Goal: Transaction & Acquisition: Obtain resource

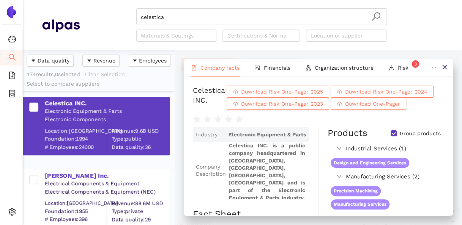
scroll to position [169, 146]
click at [444, 66] on icon "close" at bounding box center [444, 67] width 6 height 6
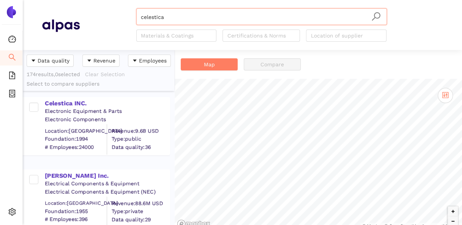
click at [200, 19] on input "celestica" at bounding box center [261, 17] width 241 height 17
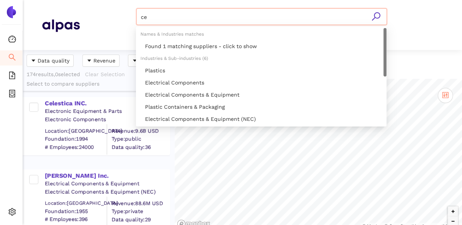
type input "c"
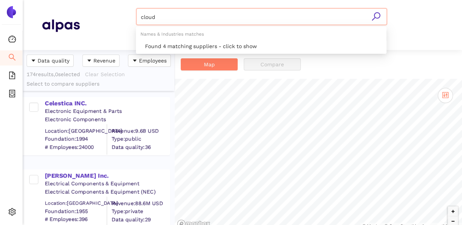
click at [374, 16] on icon "search" at bounding box center [376, 16] width 8 height 8
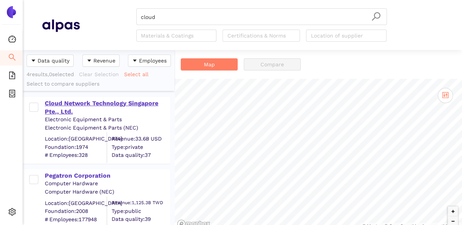
click at [109, 103] on div "Cloud Network Technology Singapore Pte., Ltd." at bounding box center [107, 107] width 124 height 17
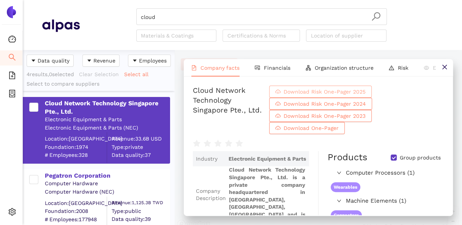
click at [362, 96] on span "Download Risk One-Pager 2025" at bounding box center [325, 92] width 82 height 8
click at [351, 95] on span "Download Risk One-Pager 2025" at bounding box center [325, 92] width 82 height 8
click at [173, 15] on input "cloud" at bounding box center [261, 17] width 241 height 17
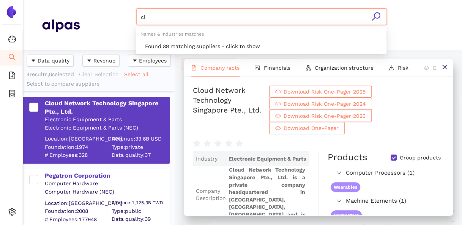
type input "c"
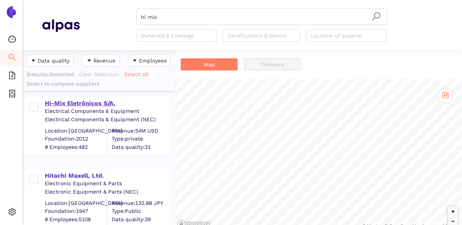
click at [86, 104] on div "Hi-Mix Eletrônicos S/A." at bounding box center [107, 103] width 124 height 8
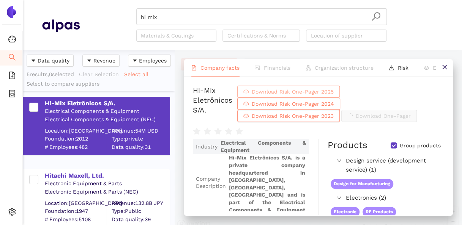
click at [328, 96] on span "Download Risk One-Pager 2025" at bounding box center [293, 92] width 82 height 8
click at [334, 108] on span "Download Risk One-Pager 2024" at bounding box center [293, 104] width 82 height 8
click at [328, 96] on span "Download Risk One-Pager 2025" at bounding box center [293, 92] width 82 height 8
click at [444, 66] on icon "close" at bounding box center [444, 67] width 6 height 6
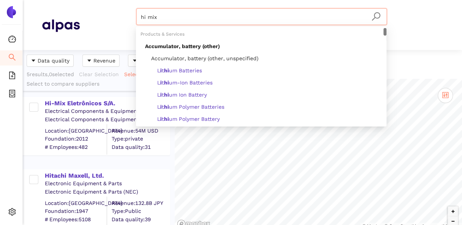
drag, startPoint x: 188, startPoint y: 20, endPoint x: 137, endPoint y: 23, distance: 51.4
click at [137, 23] on div "hi mix" at bounding box center [261, 16] width 250 height 17
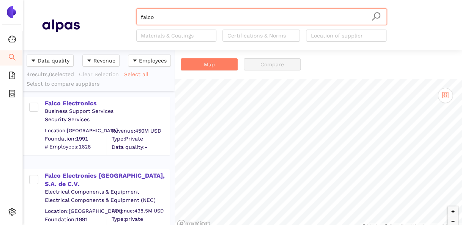
type input "falco"
click at [80, 99] on div "Falco Electronics" at bounding box center [107, 103] width 124 height 8
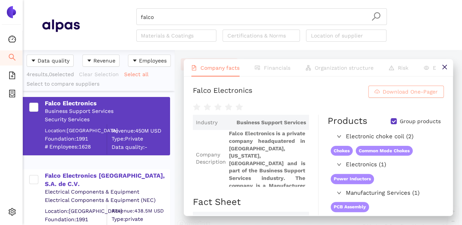
click at [398, 96] on span "Download One-Pager" at bounding box center [410, 92] width 55 height 8
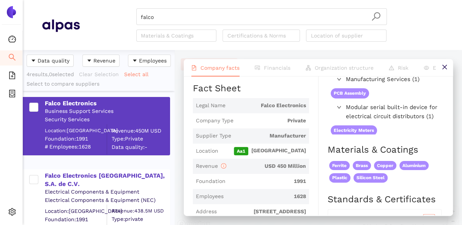
scroll to position [228, 0]
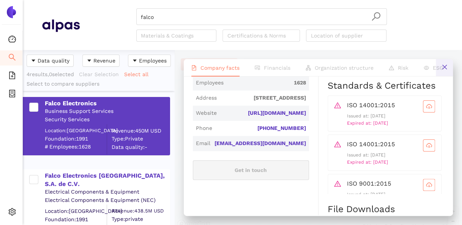
click at [446, 65] on icon "close" at bounding box center [444, 67] width 6 height 6
